Goal: Information Seeking & Learning: Learn about a topic

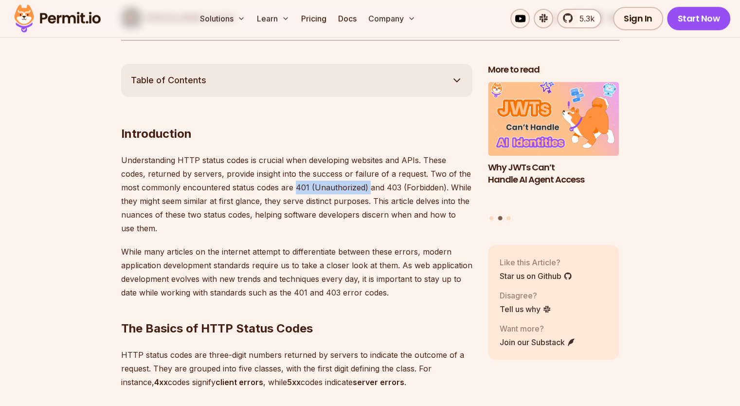
click at [345, 185] on p "Understanding HTTP status codes is crucial when developing websites and APIs. T…" at bounding box center [296, 194] width 351 height 82
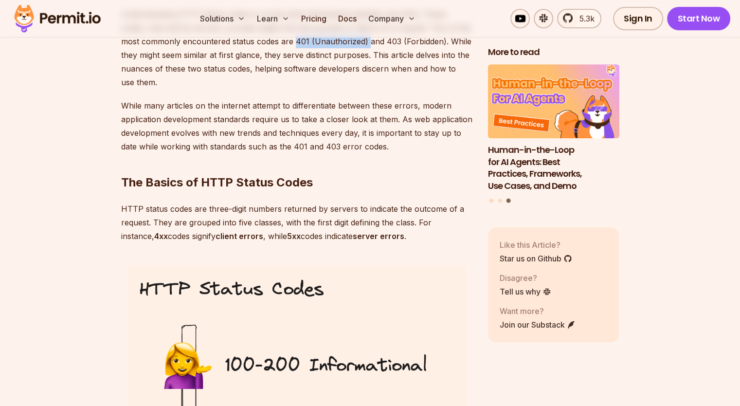
scroll to position [730, 0]
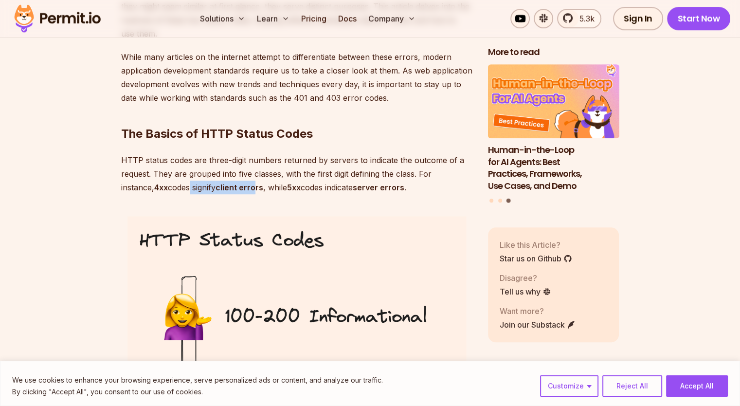
drag, startPoint x: 194, startPoint y: 189, endPoint x: 260, endPoint y: 193, distance: 65.8
click at [260, 193] on p "HTTP status codes are three-digit numbers returned by servers to indicate the o…" at bounding box center [296, 173] width 351 height 41
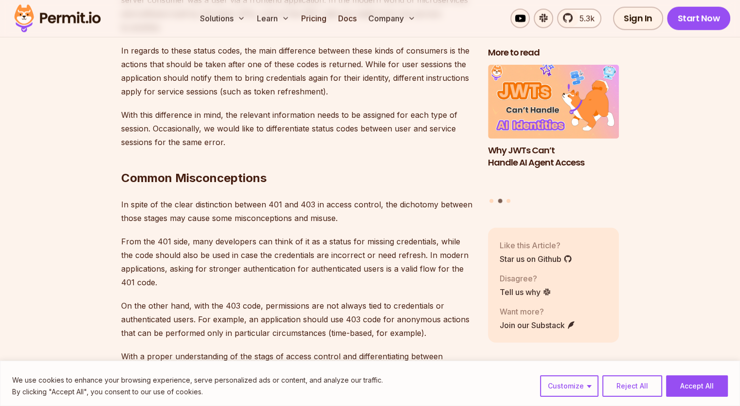
scroll to position [2966, 0]
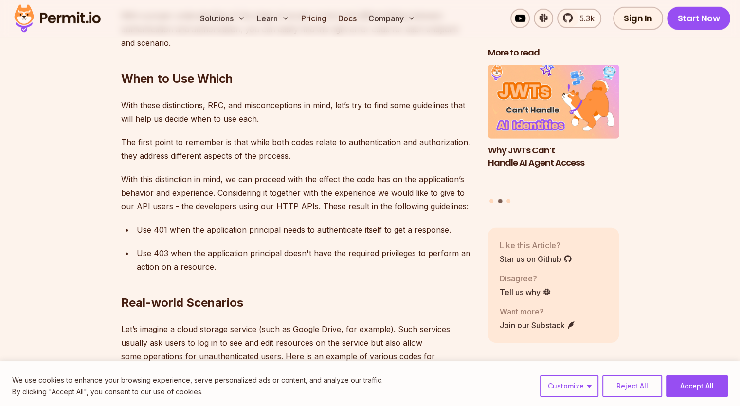
click at [301, 223] on p "Use 401 when the application principal needs to authenticate itself to get a re…" at bounding box center [305, 230] width 336 height 14
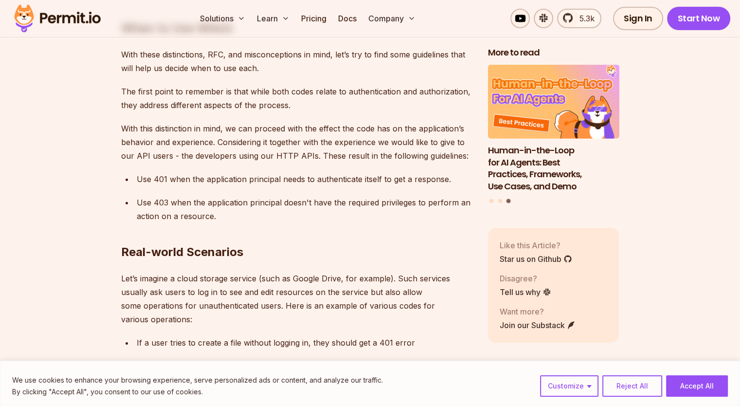
scroll to position [3112, 0]
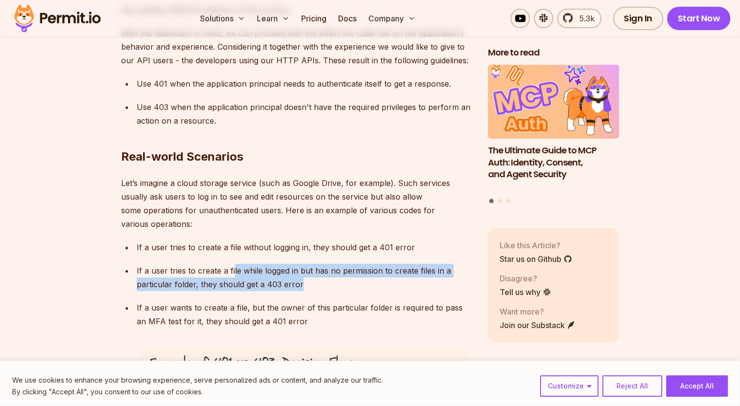
drag, startPoint x: 233, startPoint y: 242, endPoint x: 321, endPoint y: 259, distance: 90.2
click at [321, 264] on p "If a user tries to create a file while logged in but has no permission to creat…" at bounding box center [305, 277] width 336 height 27
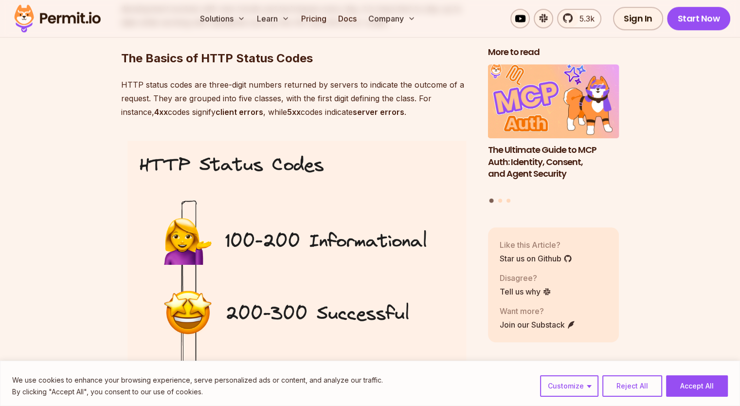
scroll to position [806, 0]
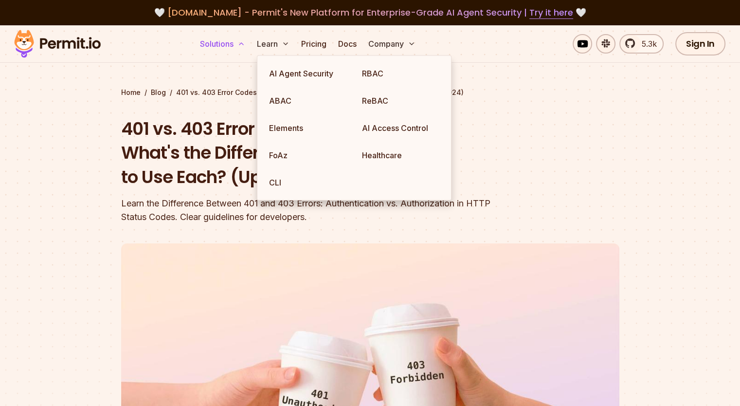
click at [249, 37] on button "Solutions" at bounding box center [222, 43] width 53 height 19
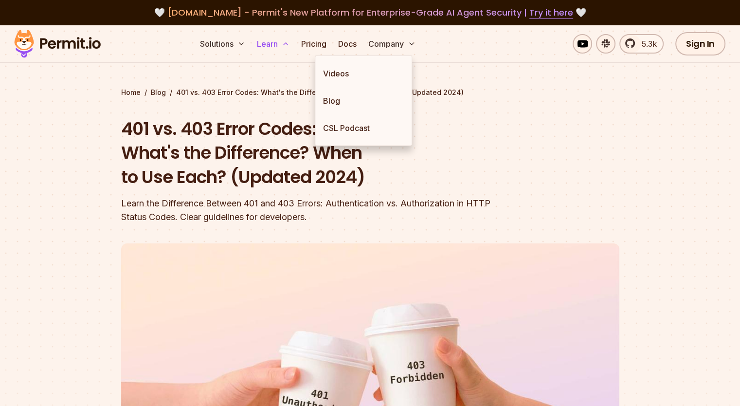
click at [293, 50] on button "Learn" at bounding box center [273, 43] width 40 height 19
click at [337, 91] on link "Blog" at bounding box center [363, 100] width 96 height 27
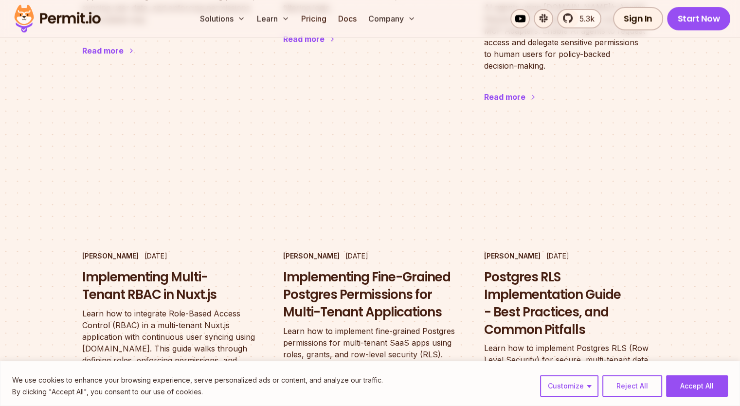
scroll to position [925, 0]
